Goal: Check status: Check status

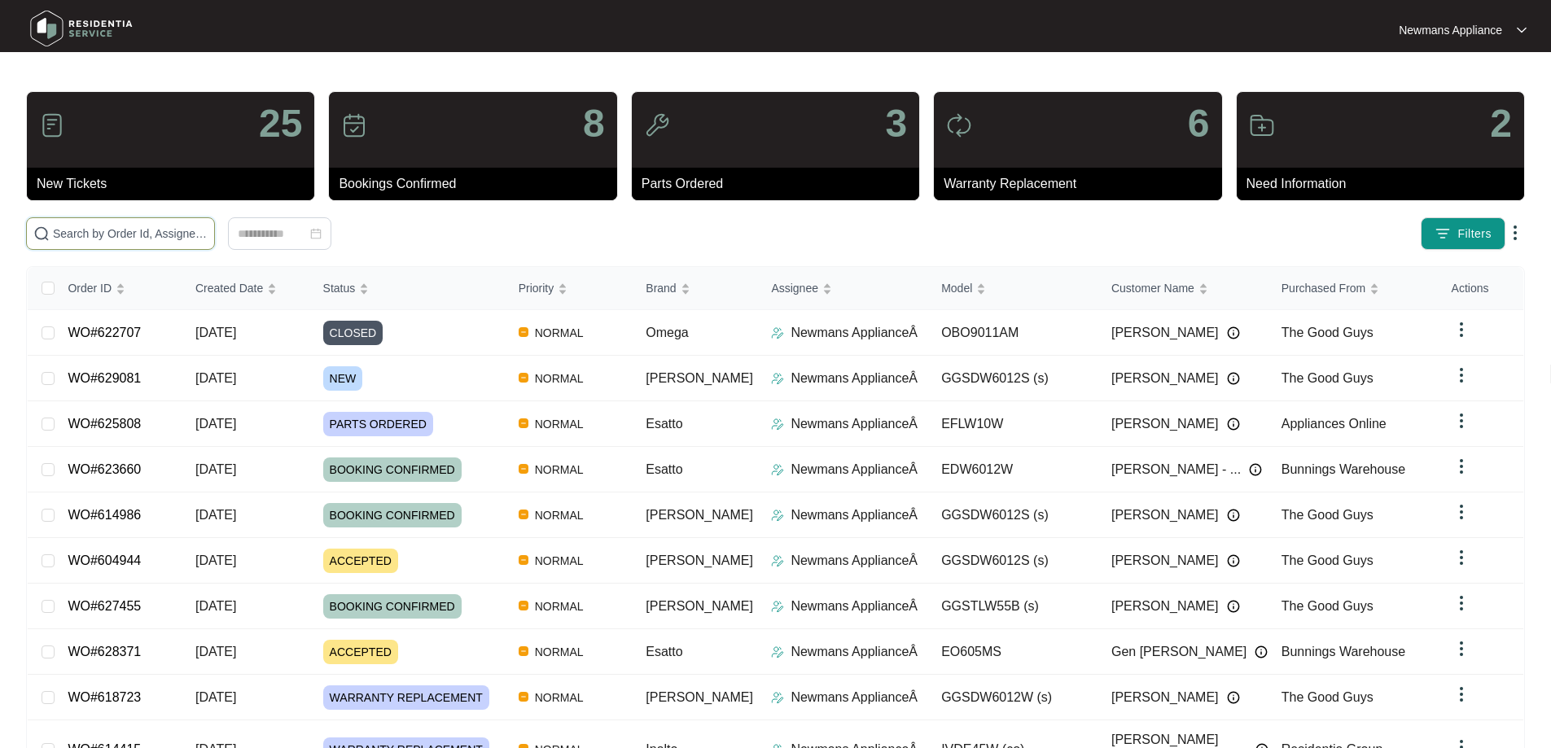
click at [208, 230] on input "text" at bounding box center [130, 234] width 155 height 18
paste input "629081"
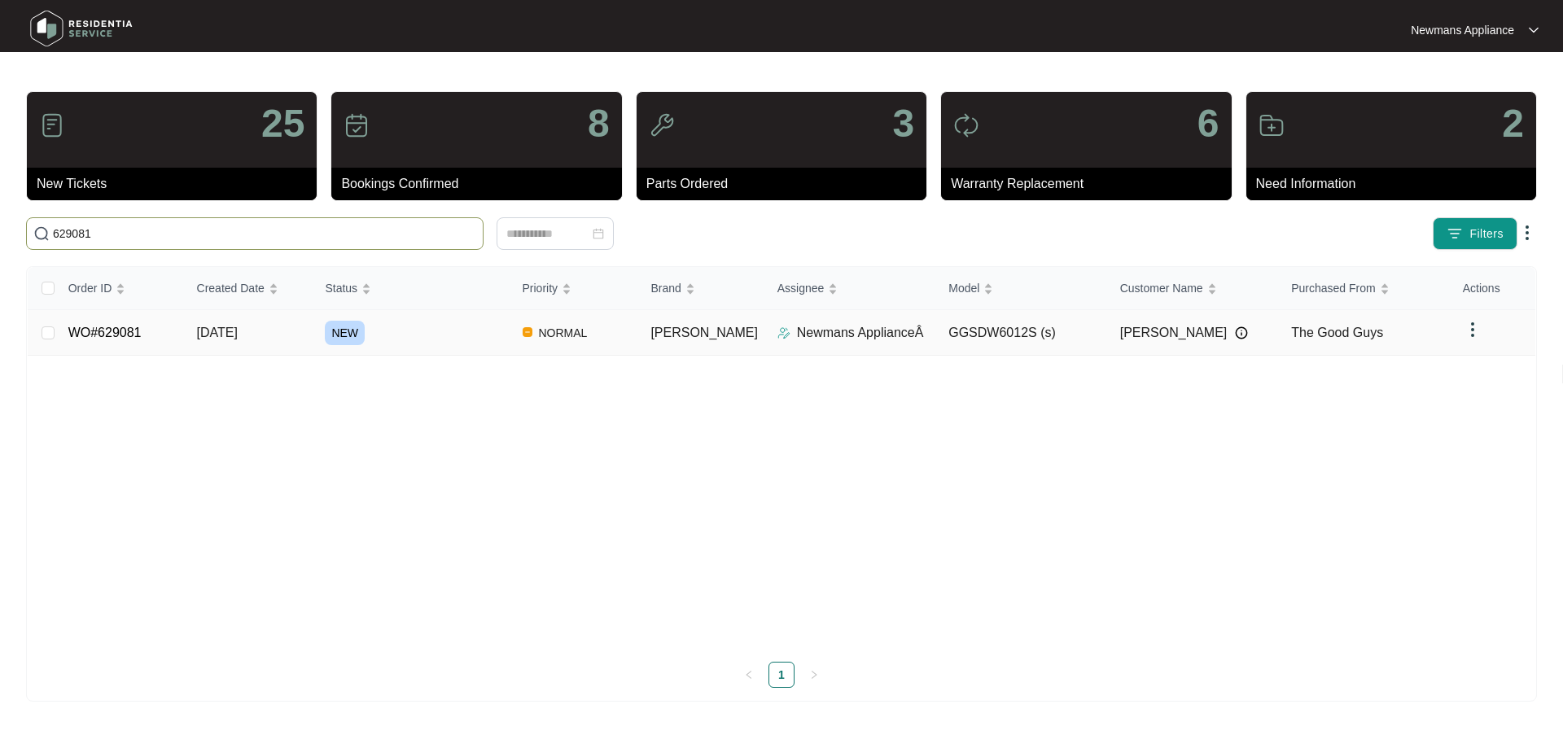
type input "629081"
click at [632, 337] on td "NORMAL" at bounding box center [574, 333] width 129 height 46
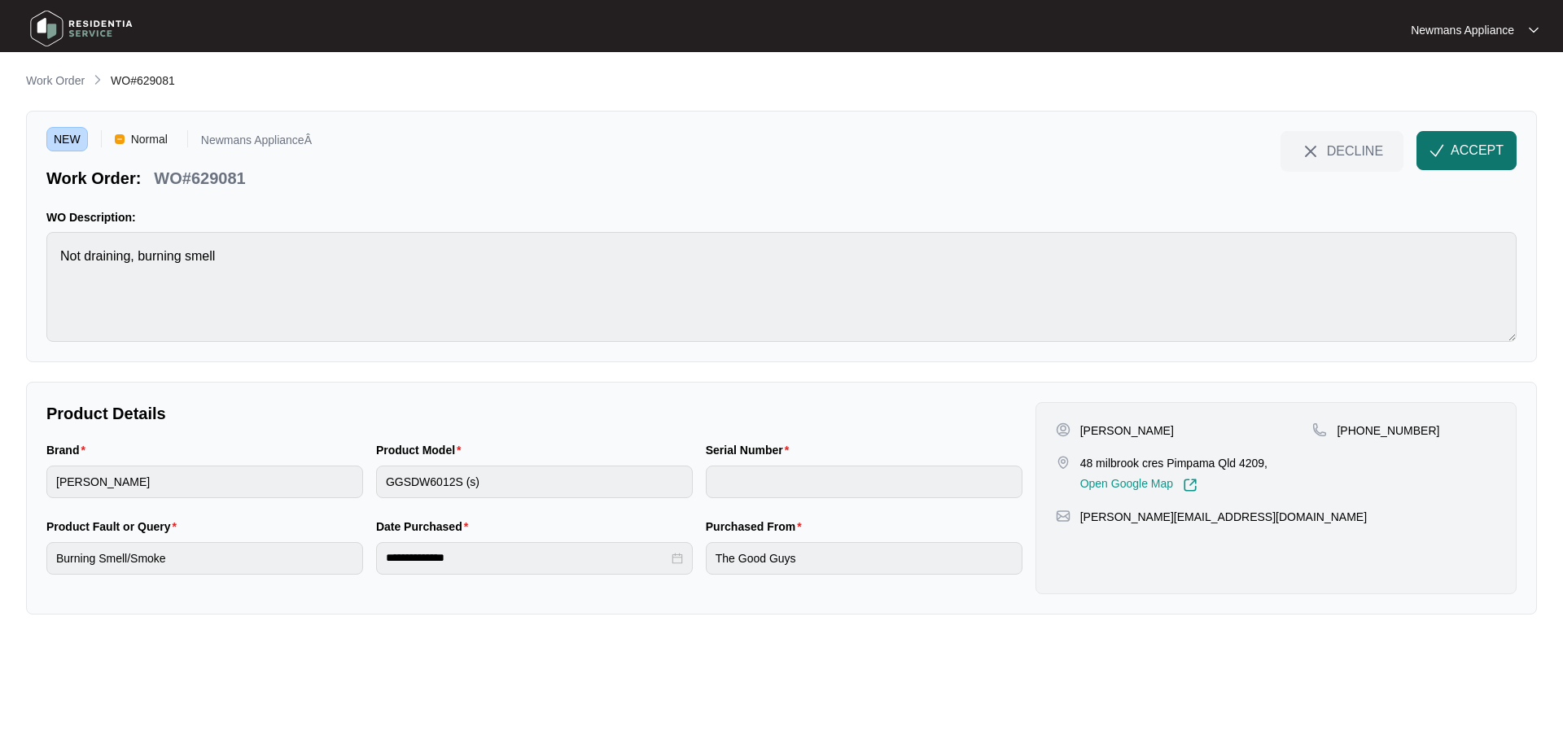
click at [1454, 155] on span "ACCEPT" at bounding box center [1476, 151] width 53 height 20
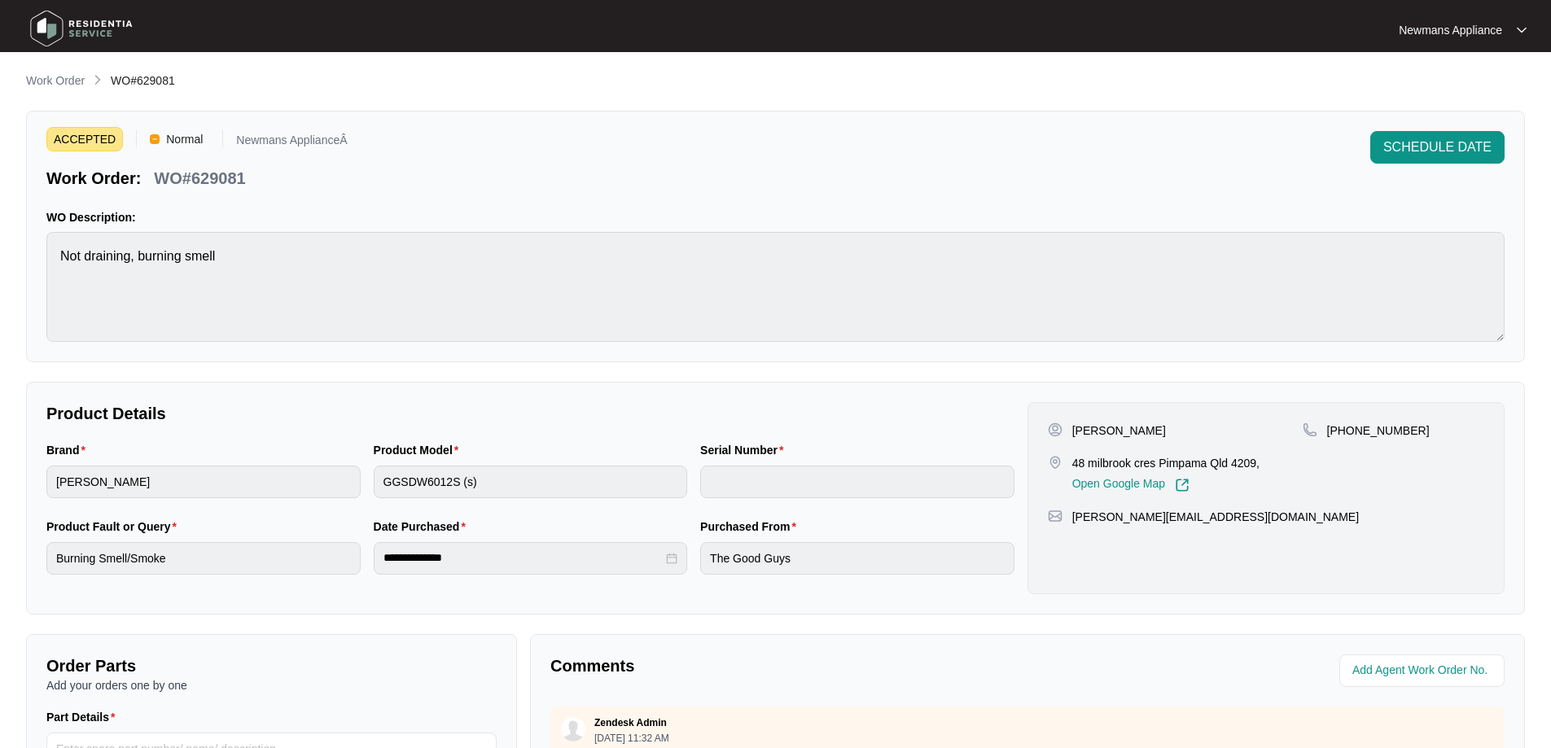
click at [694, 562] on div "Purchased From The Good Guys" at bounding box center [856, 556] width 327 height 77
drag, startPoint x: 1101, startPoint y: 436, endPoint x: 1149, endPoint y: 436, distance: 48.0
click at [1149, 436] on p "[PERSON_NAME]" at bounding box center [1119, 430] width 94 height 16
copy p "[PERSON_NAME]"
drag, startPoint x: 1074, startPoint y: 430, endPoint x: 1096, endPoint y: 430, distance: 22.0
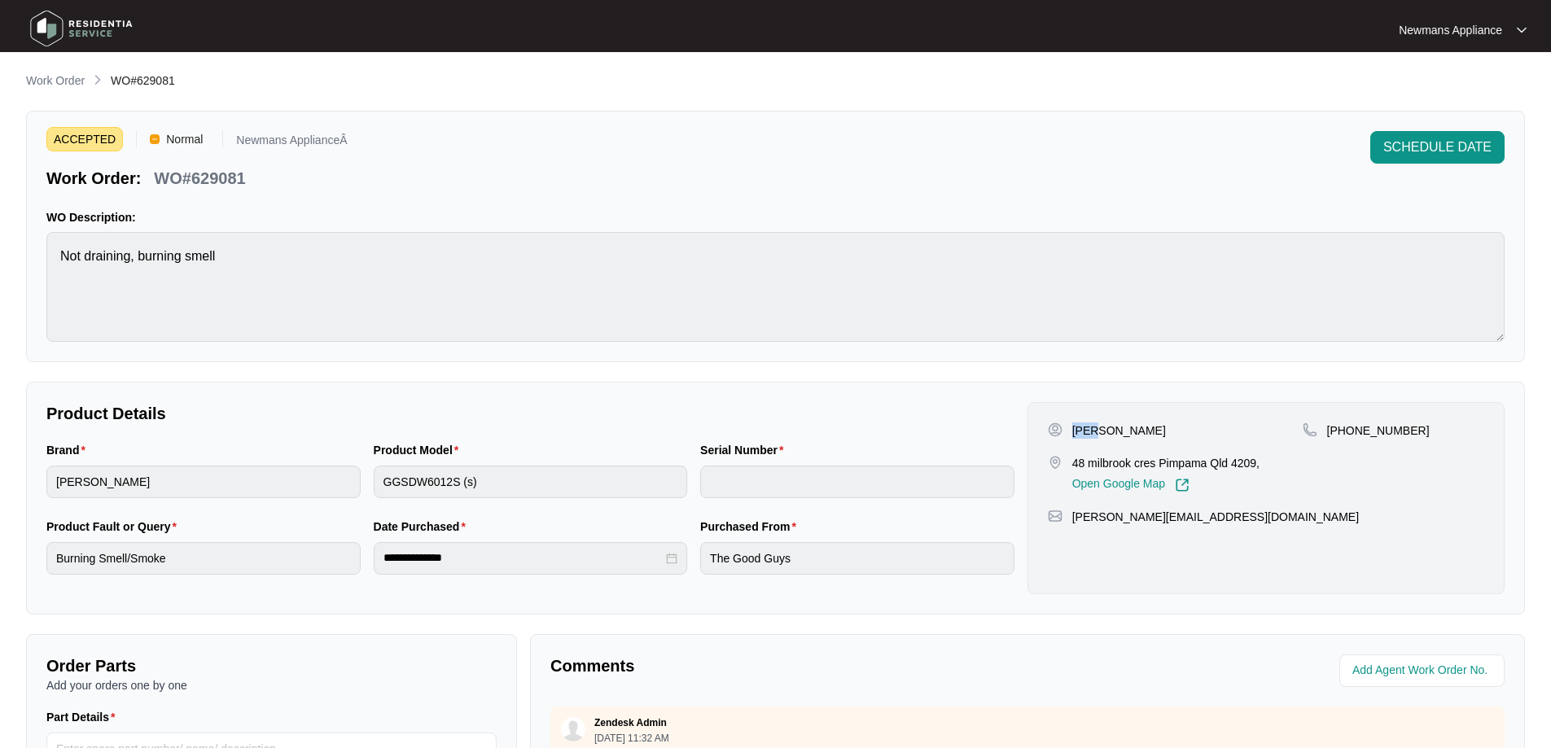
click at [1096, 430] on p "[PERSON_NAME]" at bounding box center [1119, 430] width 94 height 16
copy p "[PERSON_NAME]"
drag, startPoint x: 1073, startPoint y: 463, endPoint x: 1153, endPoint y: 464, distance: 80.6
click at [1153, 464] on p "48 milbrook cres Pimpama Qld 4209," at bounding box center [1165, 463] width 187 height 16
copy p "48 milbrook cres"
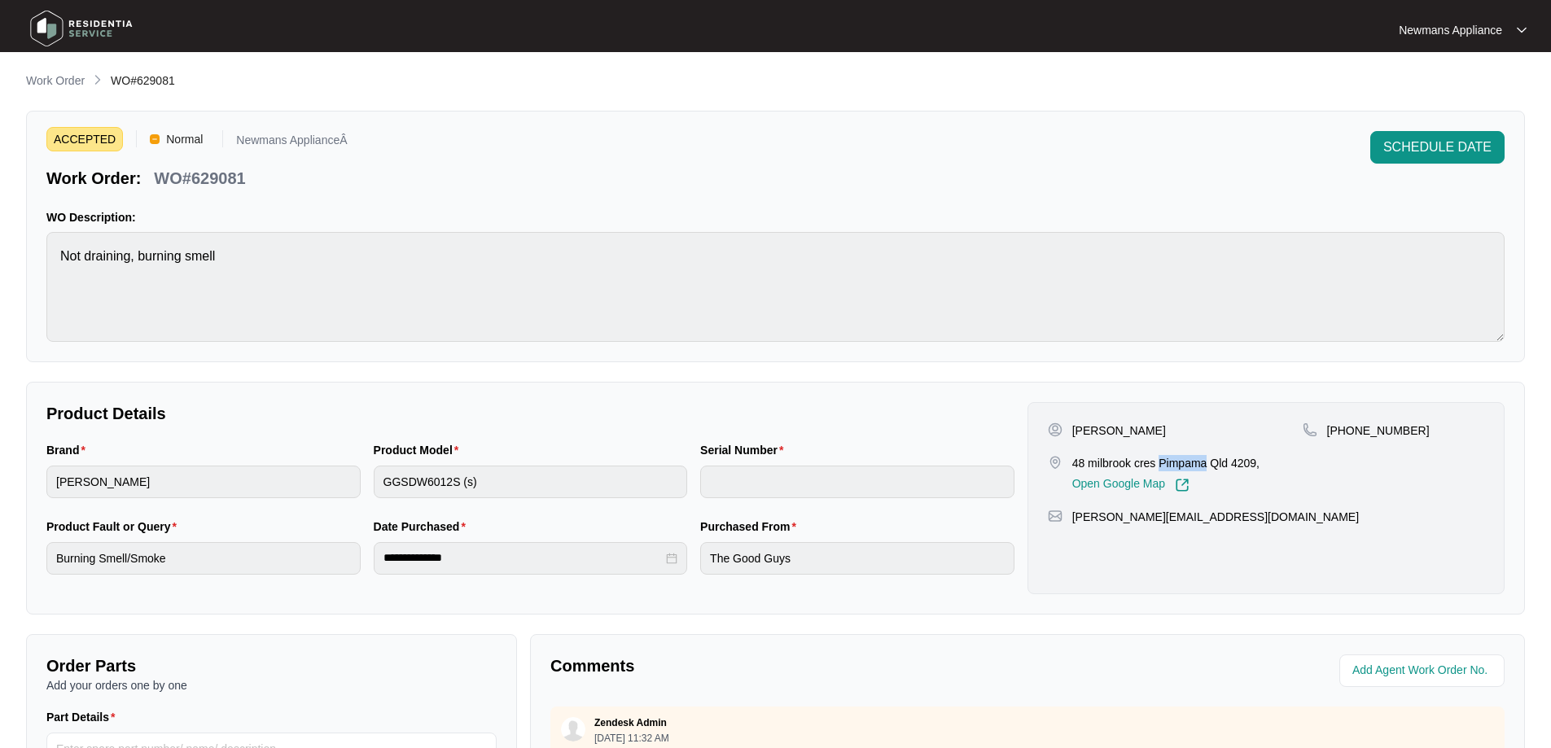
drag, startPoint x: 1157, startPoint y: 460, endPoint x: 1205, endPoint y: 460, distance: 48.0
click at [1205, 460] on p "48 milbrook cres Pimpama Qld 4209," at bounding box center [1165, 463] width 187 height 16
copy p "Pimpama"
drag, startPoint x: 1406, startPoint y: 431, endPoint x: 1346, endPoint y: 431, distance: 59.4
click at [1346, 431] on div "[PHONE_NUMBER]" at bounding box center [1393, 430] width 182 height 16
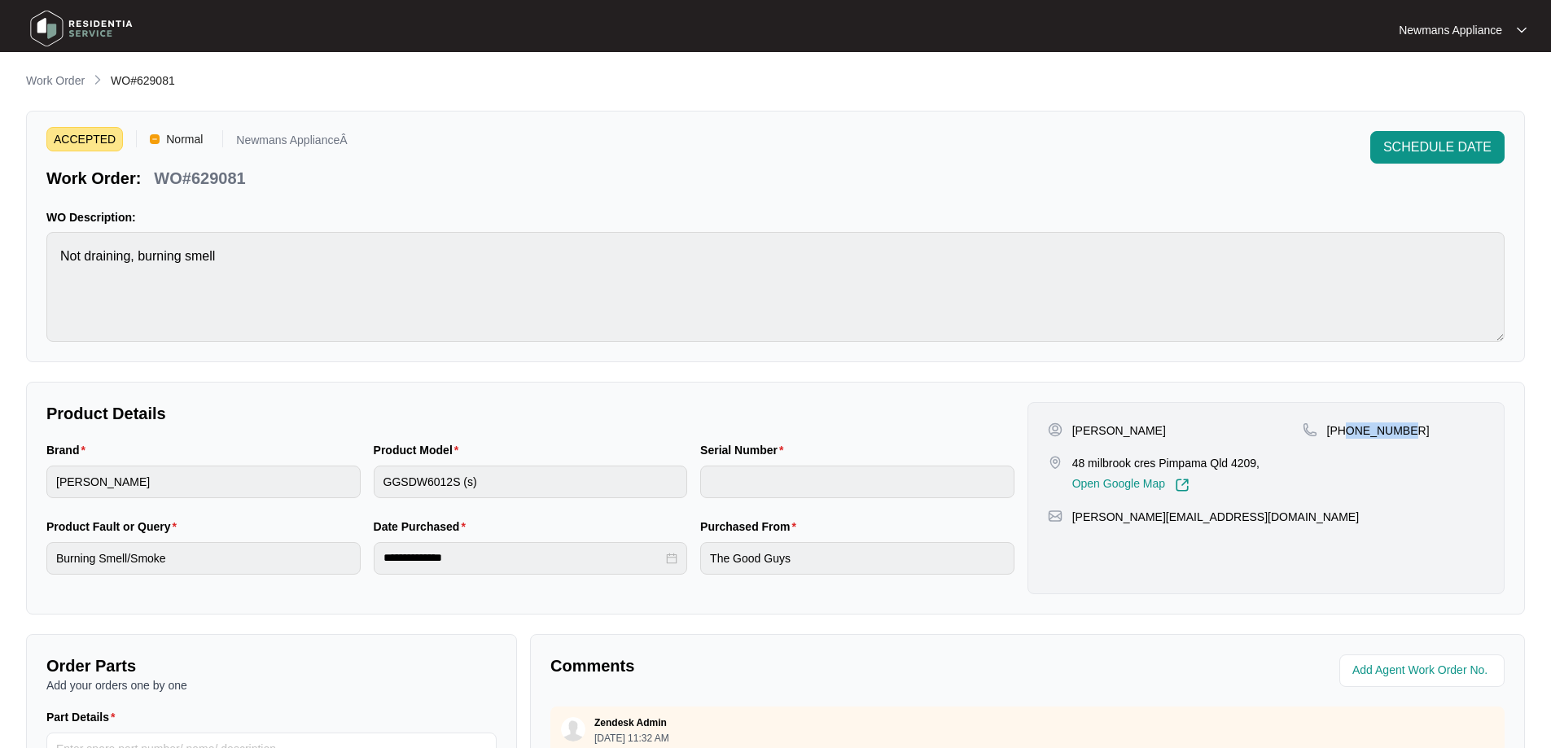
copy p "755919705"
drag, startPoint x: 1237, startPoint y: 519, endPoint x: 1074, endPoint y: 519, distance: 163.6
click at [1074, 519] on div "[PERSON_NAME][EMAIL_ADDRESS][DOMAIN_NAME]" at bounding box center [1266, 517] width 436 height 16
copy p "[PERSON_NAME][EMAIL_ADDRESS][DOMAIN_NAME]"
drag, startPoint x: 138, startPoint y: 80, endPoint x: 177, endPoint y: 80, distance: 39.1
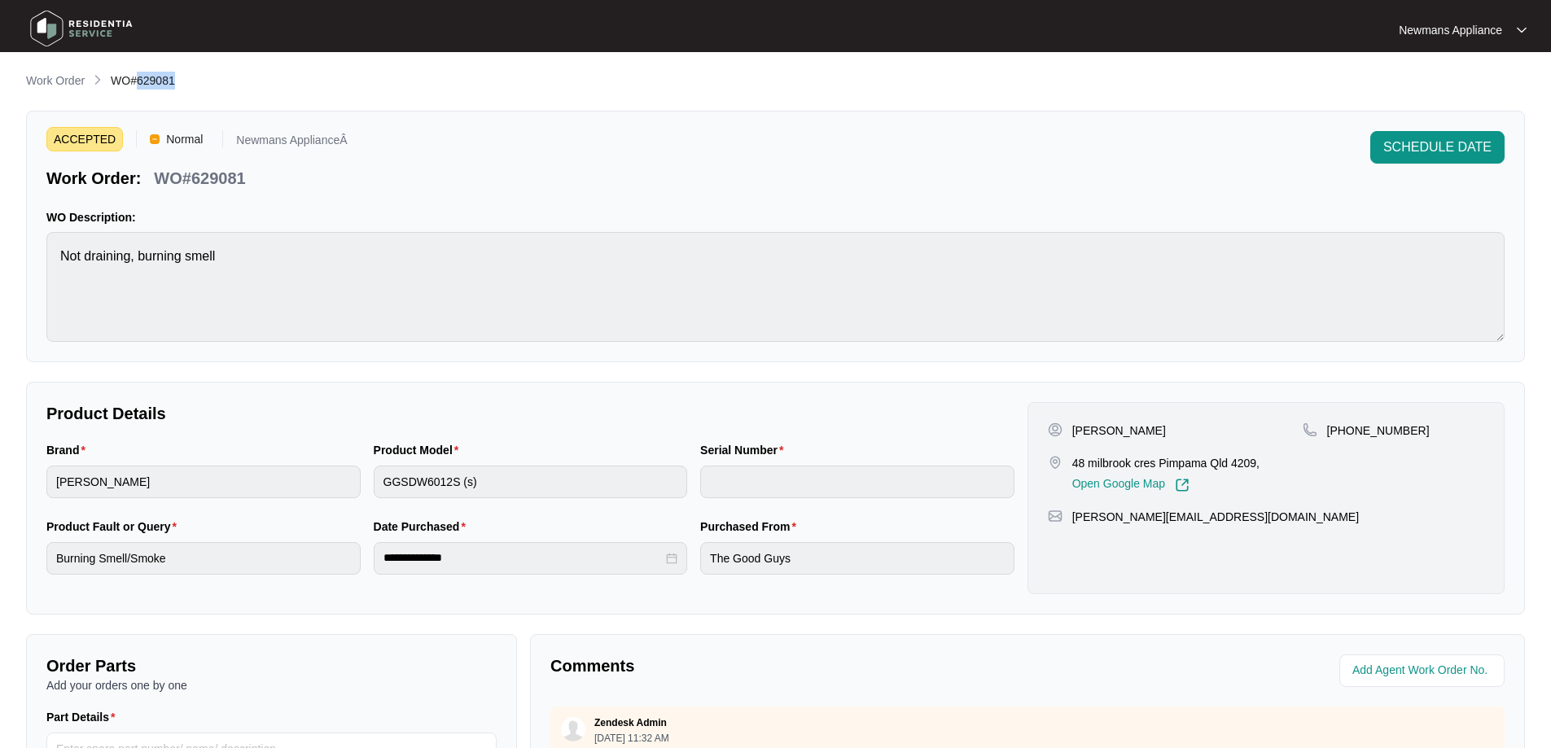
click at [177, 80] on div "Work Order WO#629081" at bounding box center [775, 82] width 1498 height 20
copy span "629081"
click at [217, 69] on main "**********" at bounding box center [775, 539] width 1551 height 1079
click at [148, 81] on span "WO#629081" at bounding box center [143, 80] width 64 height 13
drag, startPoint x: 138, startPoint y: 81, endPoint x: 173, endPoint y: 76, distance: 35.3
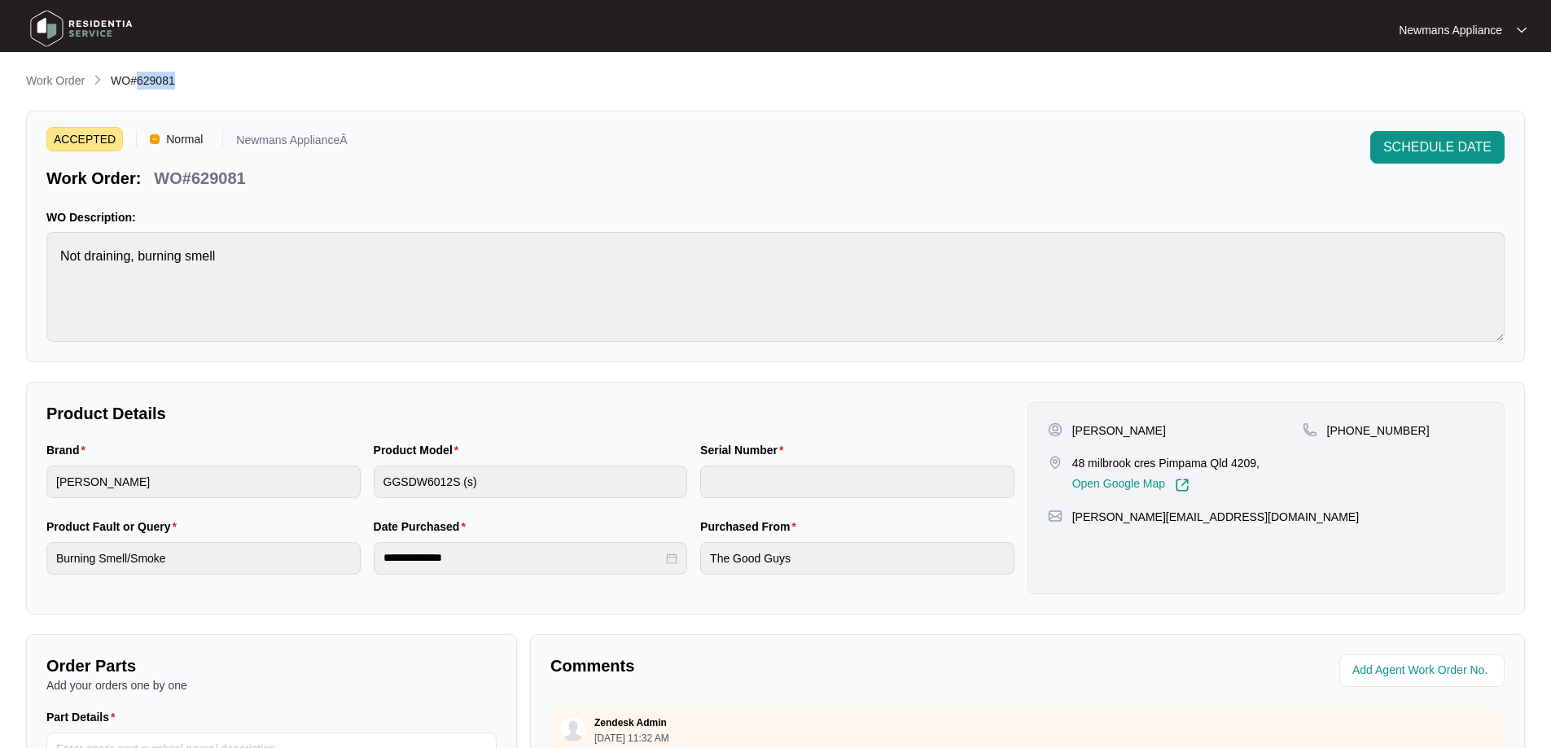
click at [173, 76] on span "WO#629081" at bounding box center [143, 80] width 64 height 13
